Goal: Information Seeking & Learning: Learn about a topic

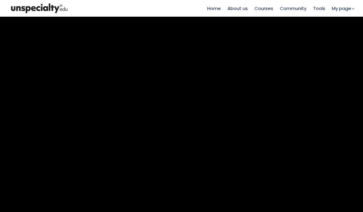
click at [214, 8] on span "Home" at bounding box center [214, 8] width 14 height 7
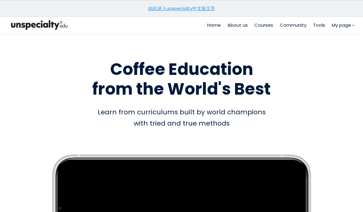
click at [197, 5] on link "由此进入unspecialty中文版主页" at bounding box center [181, 8] width 67 height 6
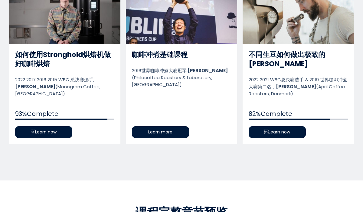
scroll to position [331, 0]
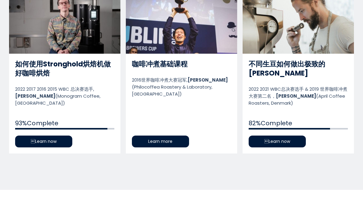
click at [61, 133] on link "如何使用Stronghold烘焙机做好咖啡烘焙" at bounding box center [64, 72] width 111 height 162
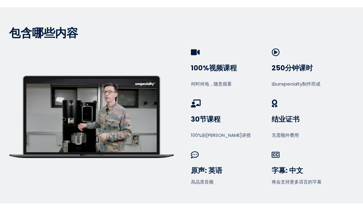
scroll to position [210, 0]
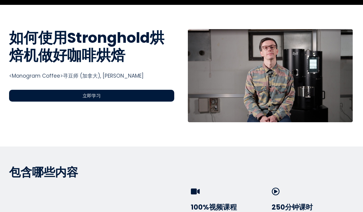
click at [139, 99] on div "立即学习" at bounding box center [91, 96] width 165 height 12
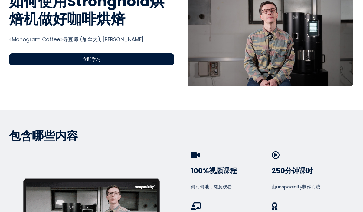
scroll to position [266, 0]
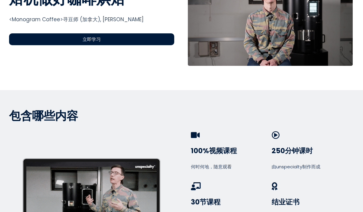
click at [128, 42] on div "立即学习" at bounding box center [91, 39] width 165 height 12
click at [152, 39] on div "立即学习" at bounding box center [91, 39] width 165 height 12
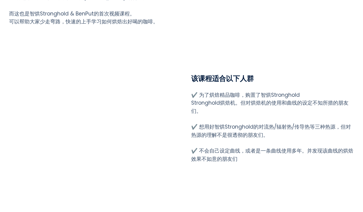
scroll to position [602, 0]
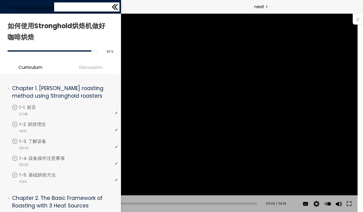
click at [9, 6] on icon at bounding box center [10, 7] width 5 height 5
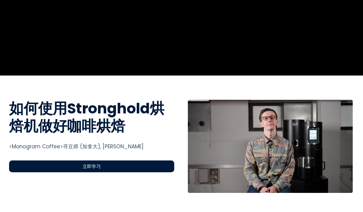
scroll to position [205, 0]
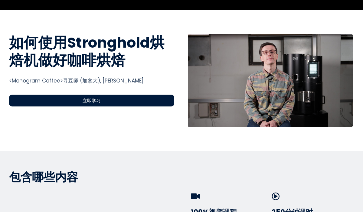
click at [126, 102] on div "立即学习" at bounding box center [91, 100] width 165 height 12
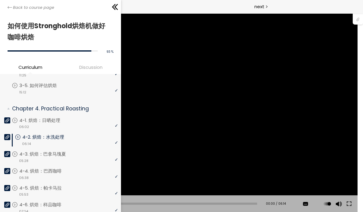
scroll to position [323, 0]
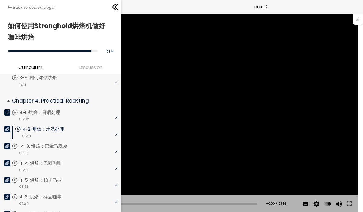
click at [43, 149] on div "video 05:28" at bounding box center [65, 152] width 106 height 6
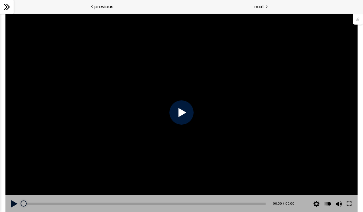
click at [173, 112] on div at bounding box center [182, 112] width 24 height 24
click at [187, 113] on div at bounding box center [182, 112] width 24 height 24
click at [173, 111] on div at bounding box center [182, 112] width 24 height 24
click at [247, 151] on div "您可以点击上方的 📎 下载烘焙曲线。 使用的生咖啡豆数量：600克" at bounding box center [181, 112] width 352 height 198
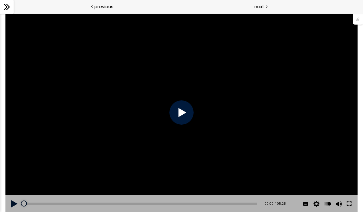
click at [350, 206] on button at bounding box center [349, 203] width 11 height 17
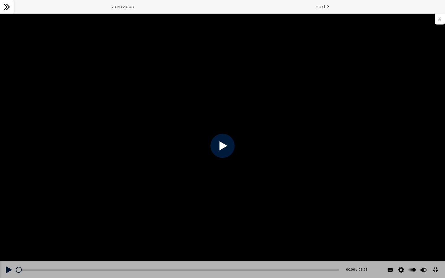
click at [367, 256] on div "您可以点击上方的 📎 下载烘焙曲线。 使用的生咖啡豆数量：600克" at bounding box center [222, 146] width 445 height 250
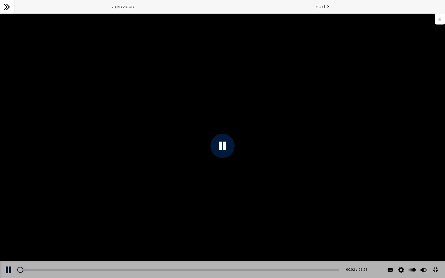
click at [367, 256] on div "您可以点击上方的 📎 下载烘焙曲线。 使用的生咖啡豆数量：600克" at bounding box center [222, 146] width 445 height 250
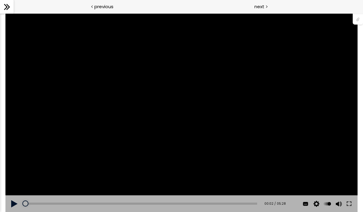
click at [270, 132] on div "您可以点击上方的 📎 下载烘焙曲线。 使用的生咖啡豆数量：600克" at bounding box center [181, 112] width 352 height 198
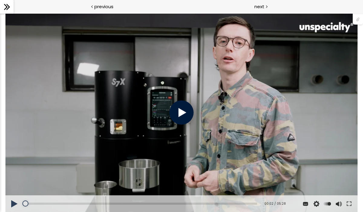
click at [176, 122] on div at bounding box center [182, 112] width 24 height 24
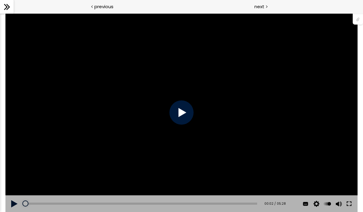
click at [353, 201] on button at bounding box center [349, 203] width 11 height 17
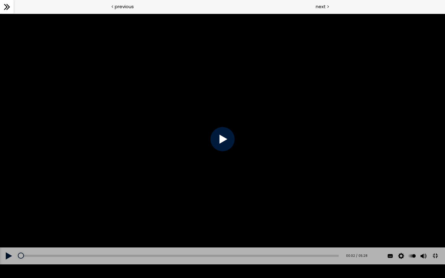
click at [428, 249] on button at bounding box center [435, 256] width 14 height 14
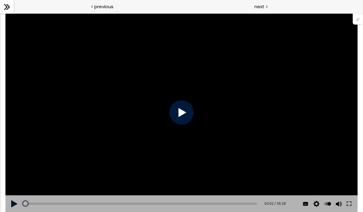
click at [184, 110] on div at bounding box center [182, 112] width 24 height 24
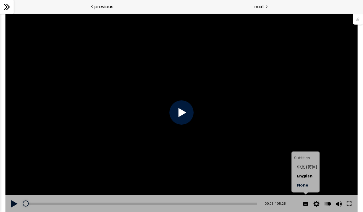
click at [310, 168] on span "中文 (简体)" at bounding box center [307, 167] width 20 height 6
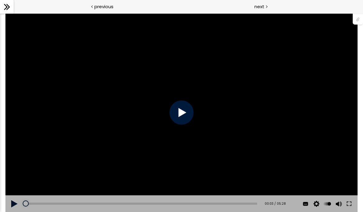
click at [28, 202] on div "Add chapter 00:02" at bounding box center [141, 203] width 234 height 17
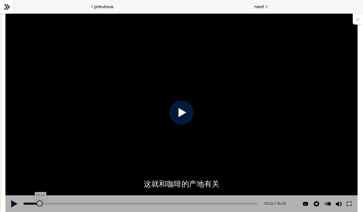
drag, startPoint x: 27, startPoint y: 202, endPoint x: 39, endPoint y: 203, distance: 12.2
click at [39, 203] on div at bounding box center [40, 203] width 6 height 6
click at [14, 203] on button at bounding box center [14, 203] width 18 height 17
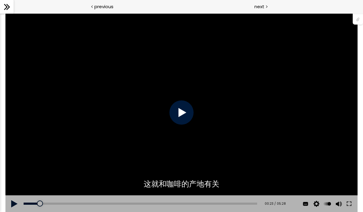
click at [14, 203] on button at bounding box center [14, 203] width 18 height 17
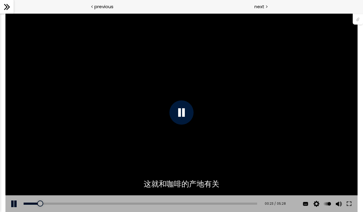
click at [14, 203] on button at bounding box center [14, 203] width 18 height 17
click at [10, 192] on div "您可以点击上方的 📎 下载烘焙曲线。 使用的生咖啡豆数量：600克" at bounding box center [181, 112] width 352 height 198
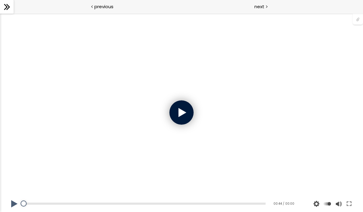
click at [197, 110] on div at bounding box center [181, 112] width 352 height 198
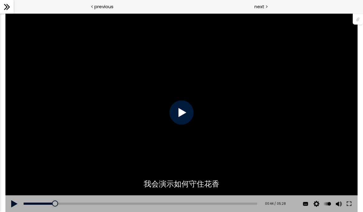
click at [188, 110] on div at bounding box center [182, 112] width 24 height 24
click at [183, 114] on div at bounding box center [182, 112] width 24 height 24
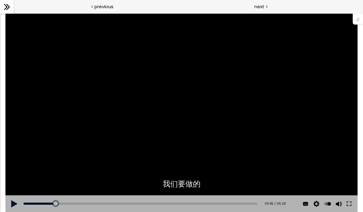
click at [65, 142] on div "您可以点击上方的 📎 下载烘焙曲线。 使用的生咖啡豆数量：600克" at bounding box center [181, 112] width 352 height 198
click at [304, 60] on div "您可以点击上方的 📎 下载烘焙曲线。 使用的生咖啡豆数量：600克" at bounding box center [181, 112] width 352 height 198
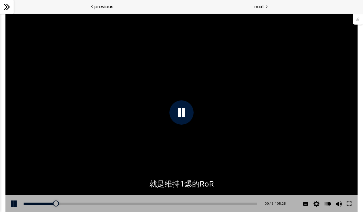
click at [304, 60] on div "您可以点击上方的 📎 下载烘焙曲线。 使用的生咖啡豆数量：600克" at bounding box center [181, 112] width 352 height 198
click at [348, 201] on button at bounding box center [349, 203] width 11 height 17
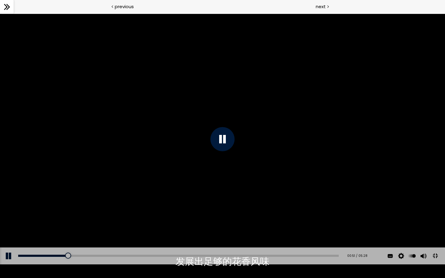
click at [77, 211] on div "您可以点击上方的 📎 下载烘焙曲线。 使用的生咖啡豆数量：600克" at bounding box center [222, 139] width 445 height 250
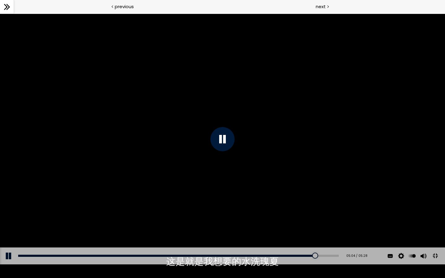
click at [90, 211] on div "您可以点击上方的 📎 下载烘焙曲线。 使用的生咖啡豆数量：600克" at bounding box center [222, 139] width 445 height 250
